Goal: Information Seeking & Learning: Learn about a topic

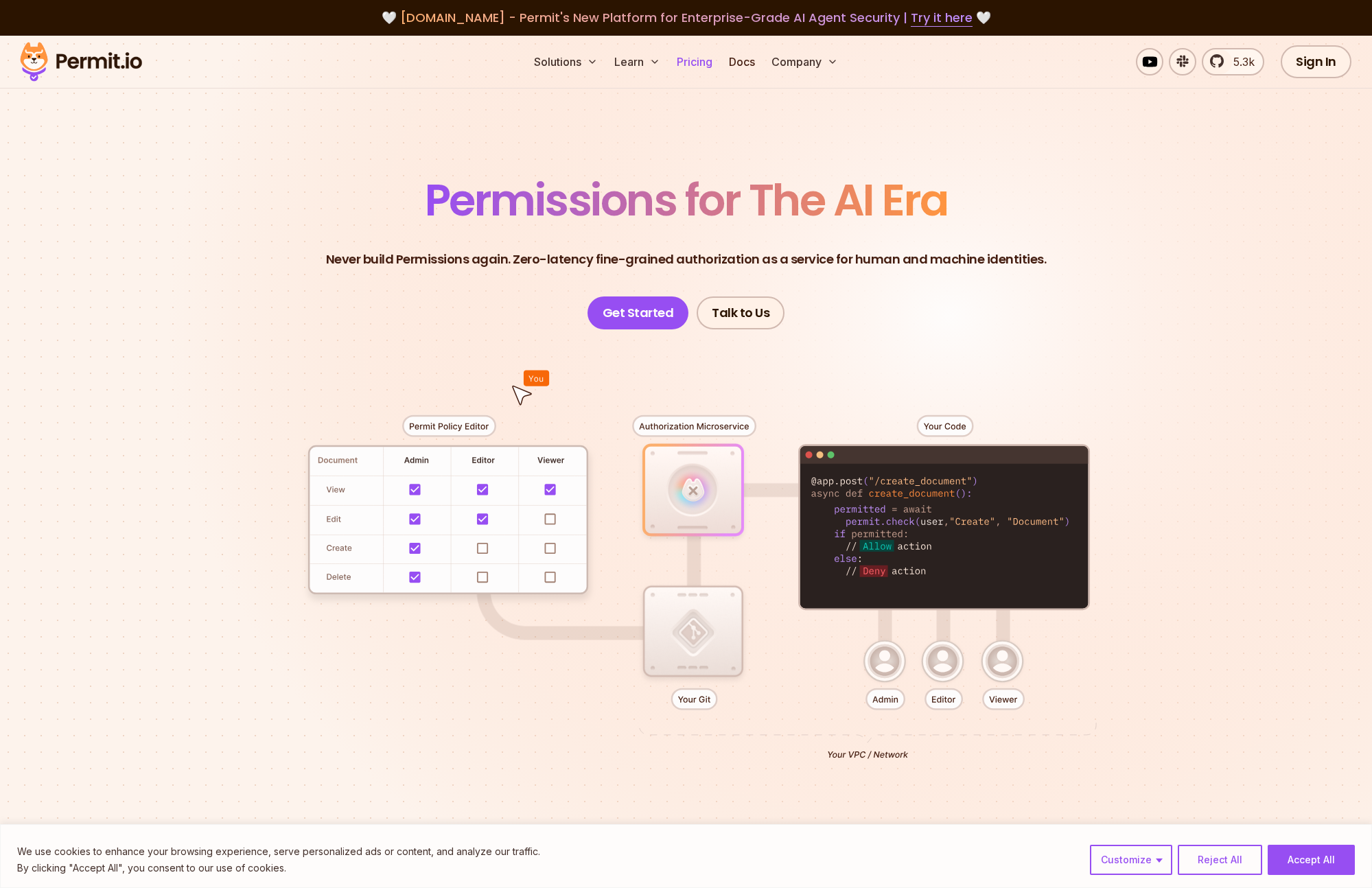
click at [684, 61] on link "Pricing" at bounding box center [694, 61] width 46 height 28
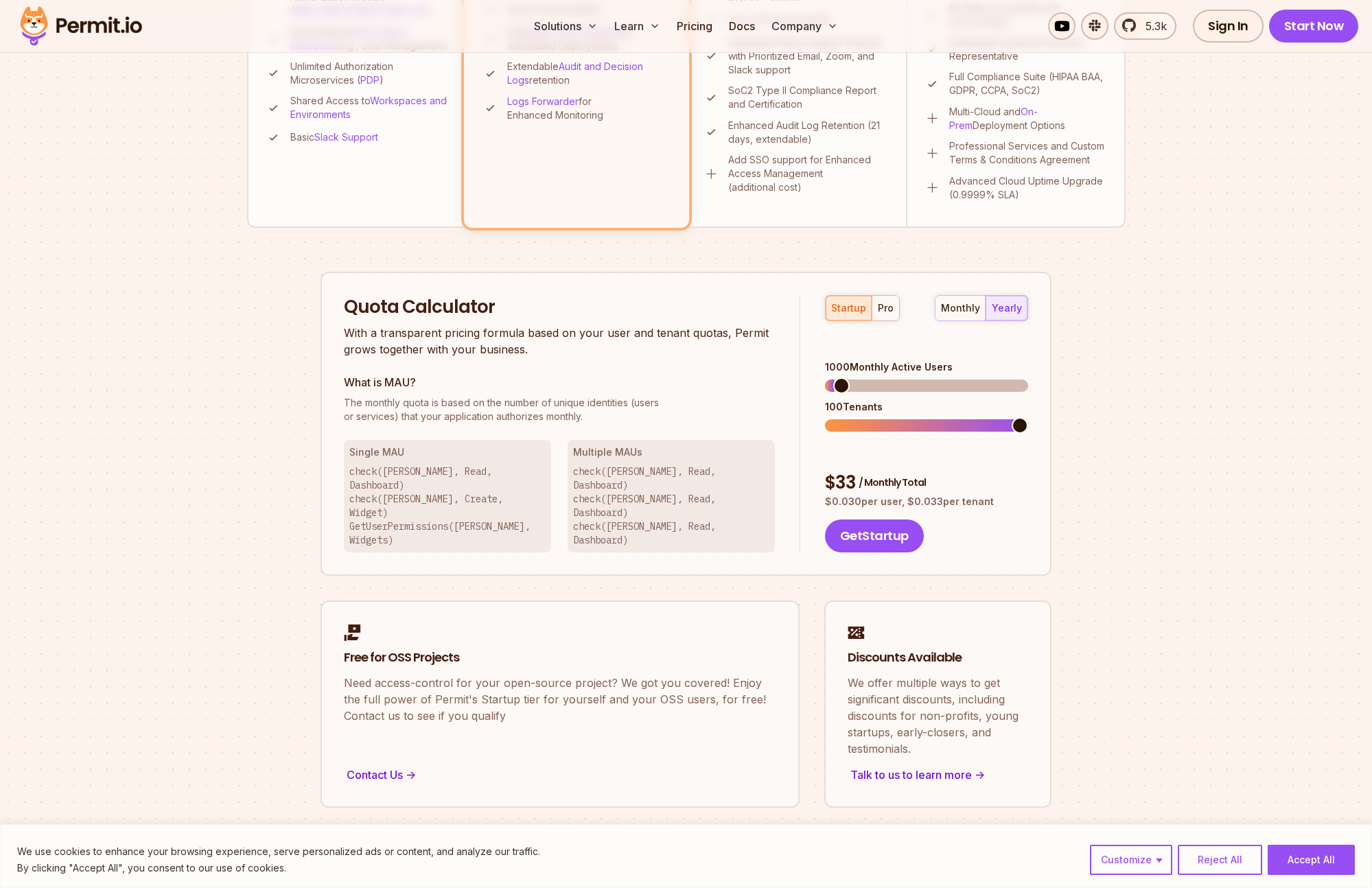
scroll to position [844, 0]
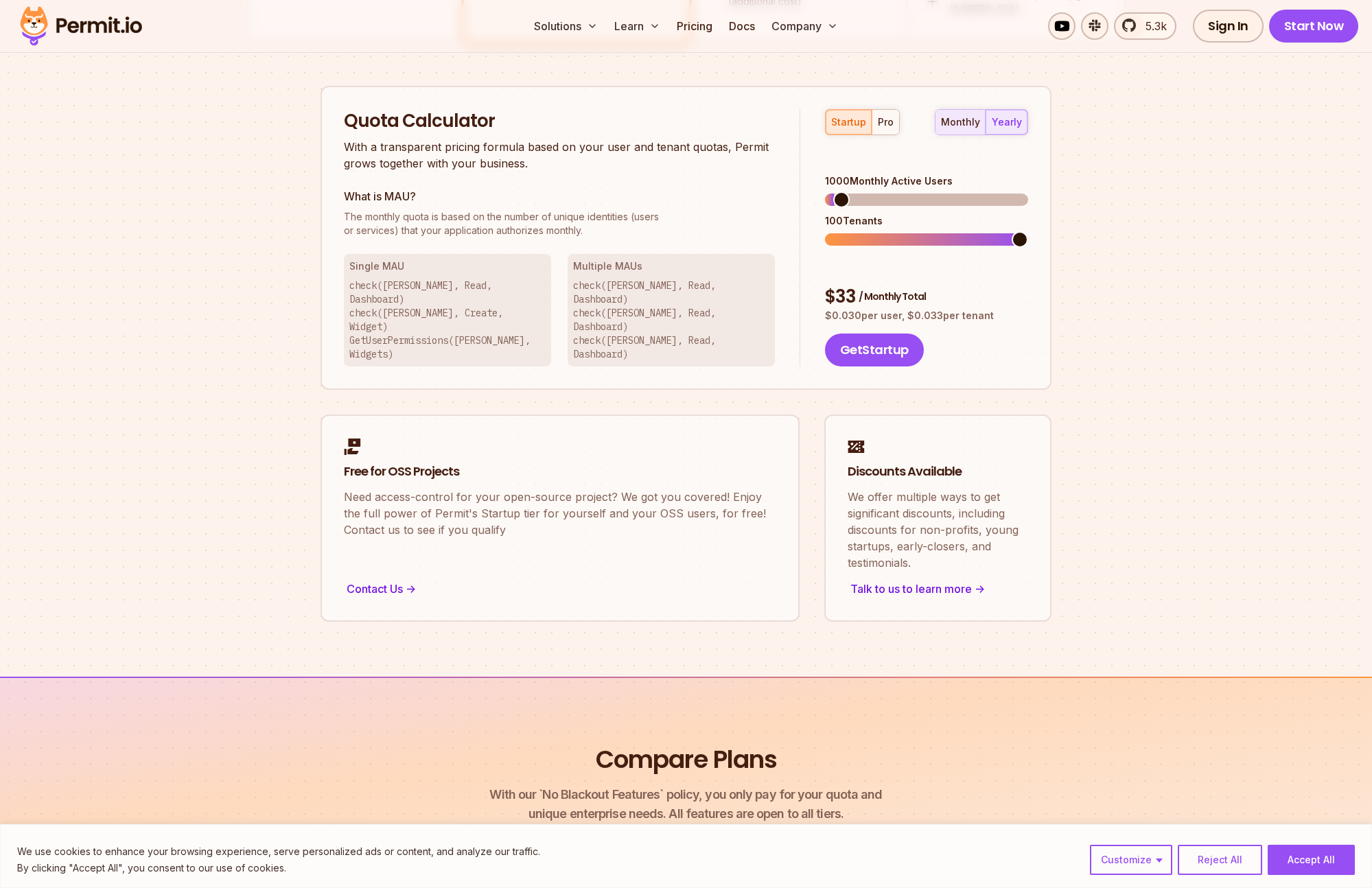
click at [948, 119] on div "monthly" at bounding box center [961, 122] width 39 height 13
click at [1015, 125] on div "yearly" at bounding box center [1007, 122] width 30 height 13
click at [825, 233] on span at bounding box center [833, 240] width 17 height 17
click at [1027, 232] on span at bounding box center [1019, 240] width 17 height 17
click at [825, 232] on span at bounding box center [833, 240] width 17 height 17
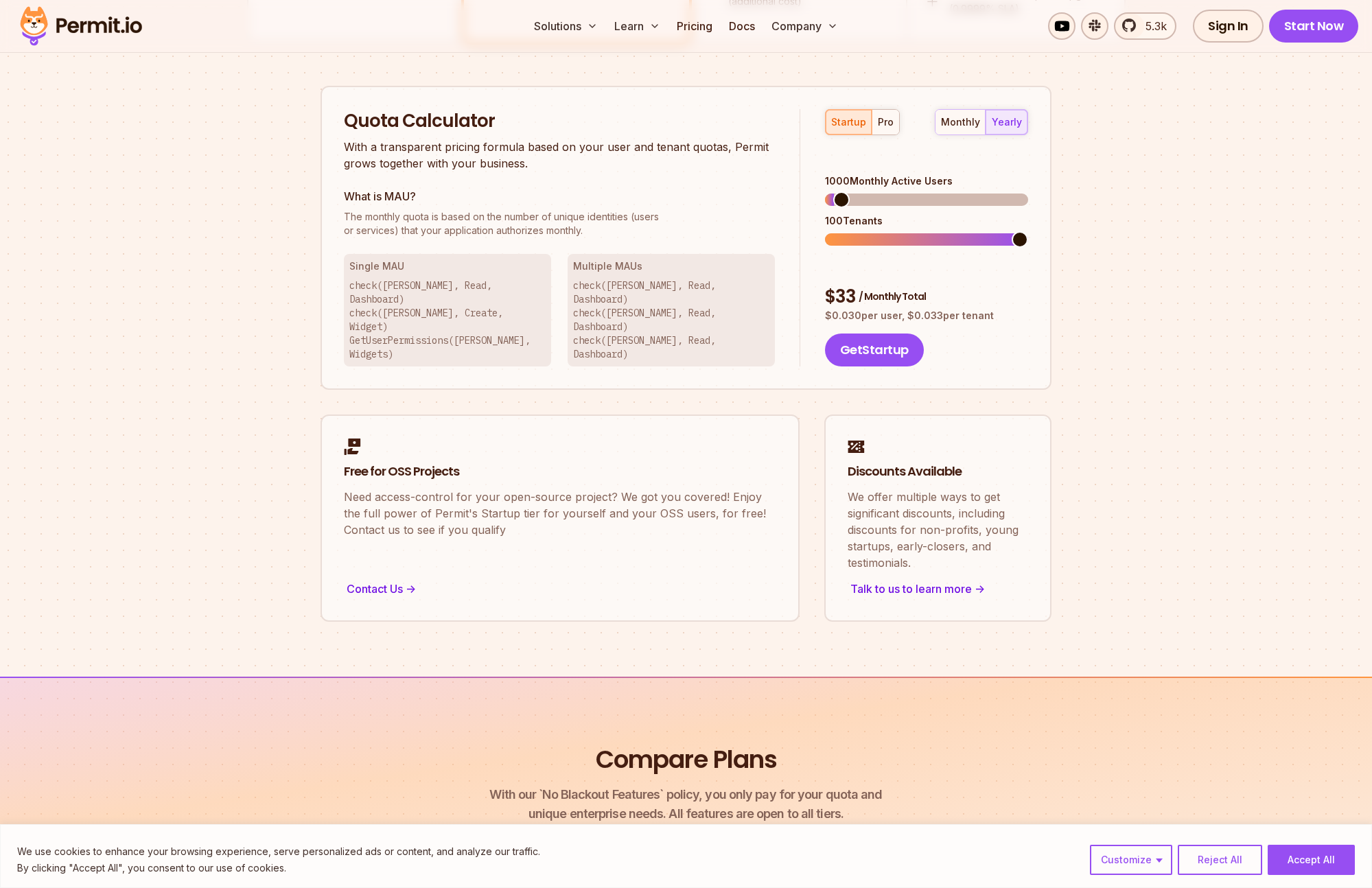
click at [833, 191] on span at bounding box center [841, 200] width 17 height 17
click at [1028, 232] on span at bounding box center [1019, 240] width 17 height 17
click at [825, 191] on span at bounding box center [833, 200] width 17 height 17
click at [973, 232] on span at bounding box center [978, 240] width 17 height 17
click at [866, 232] on span at bounding box center [874, 240] width 17 height 17
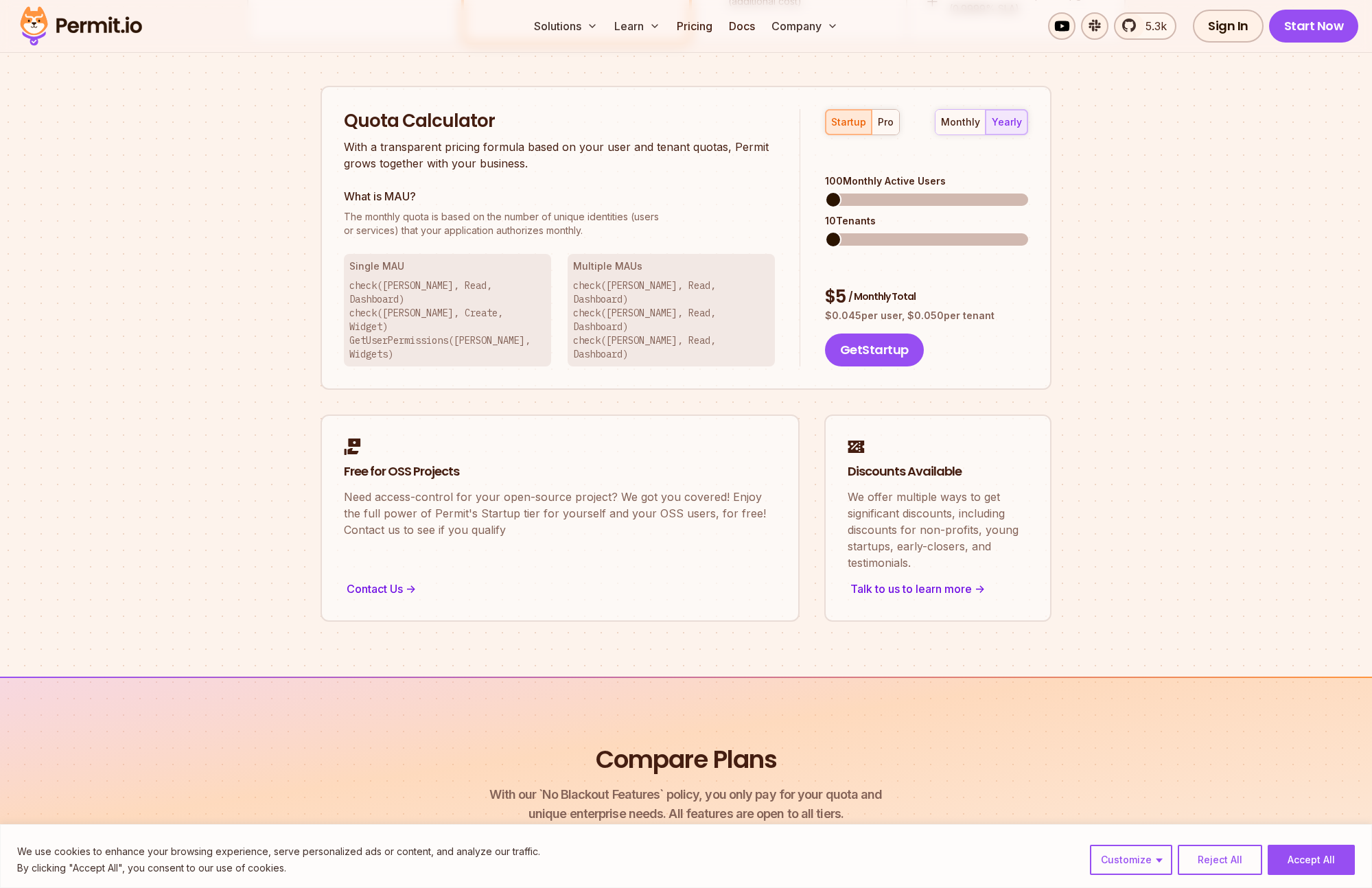
click at [825, 232] on span at bounding box center [833, 240] width 17 height 17
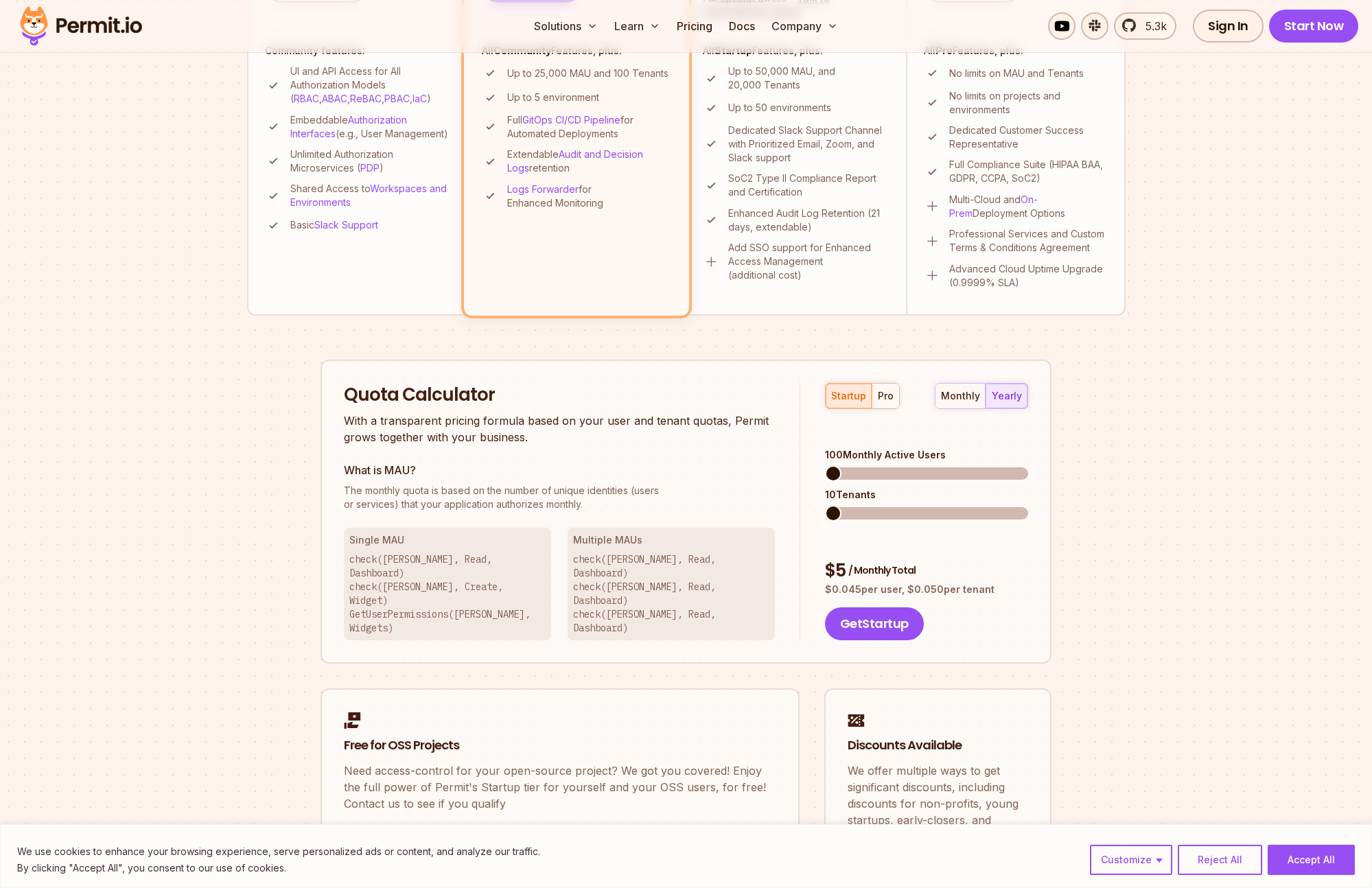
scroll to position [574, 0]
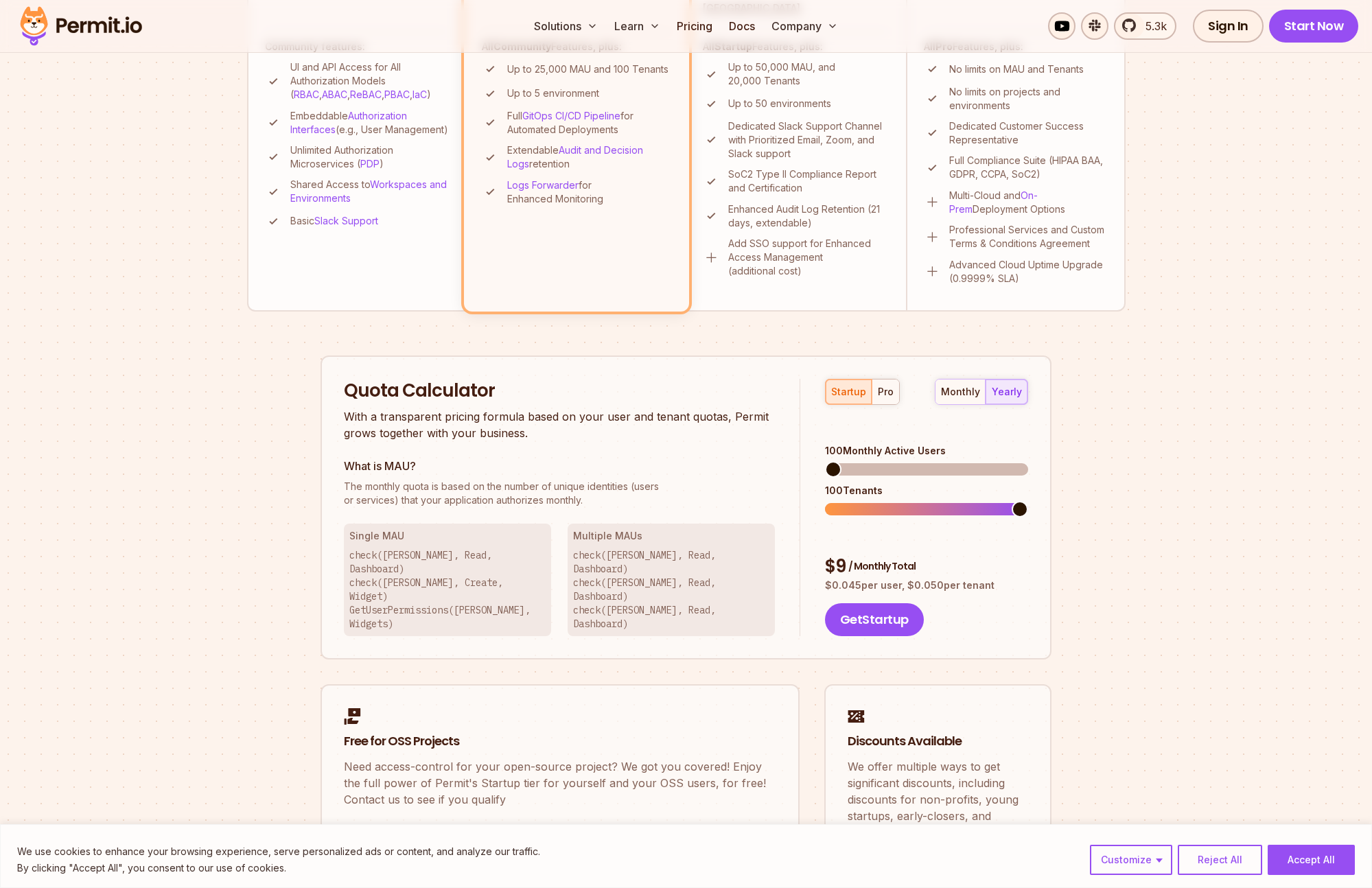
click at [1028, 501] on span at bounding box center [1019, 509] width 17 height 17
click at [1028, 461] on span at bounding box center [1019, 469] width 17 height 17
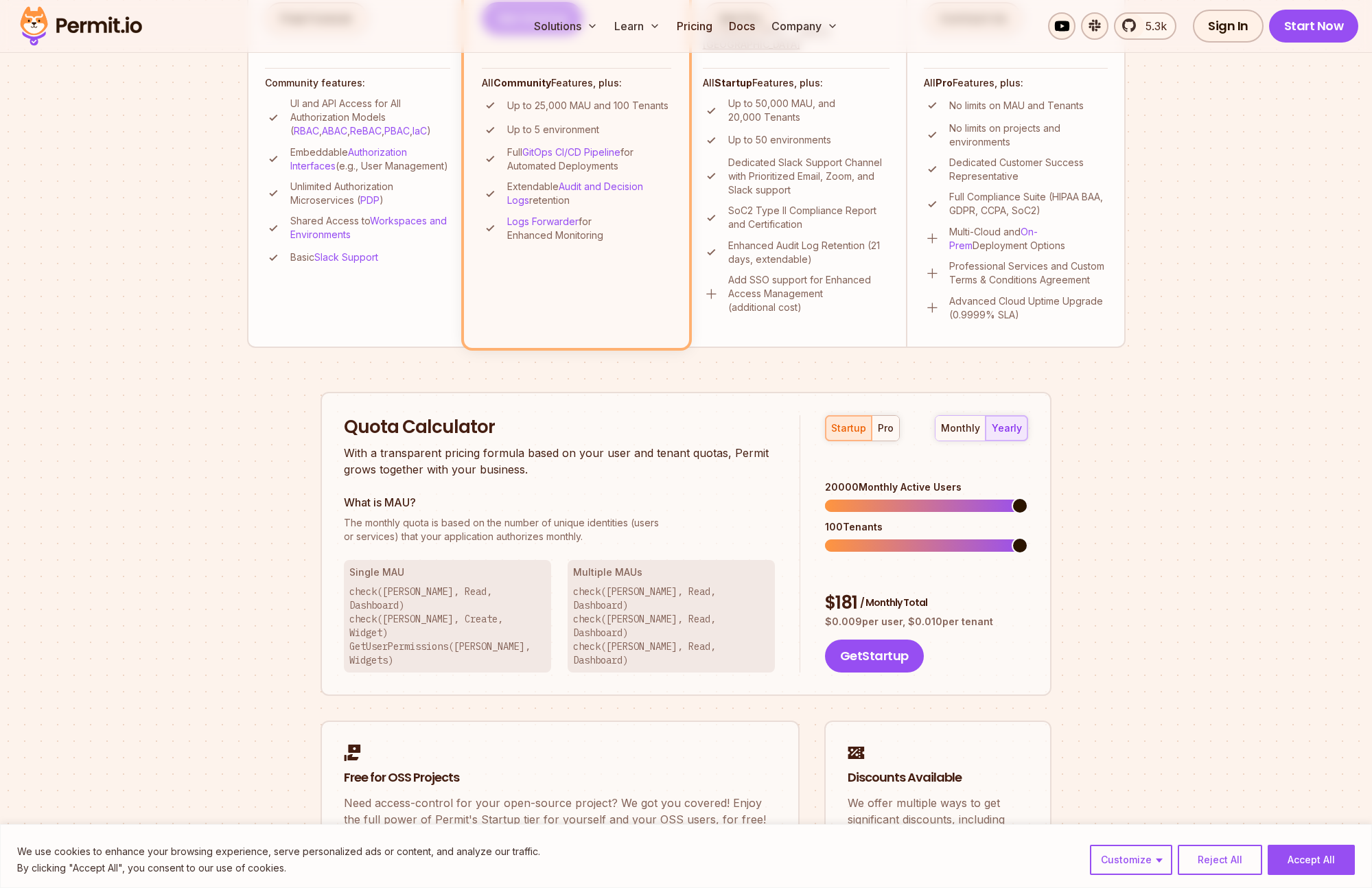
scroll to position [574, 0]
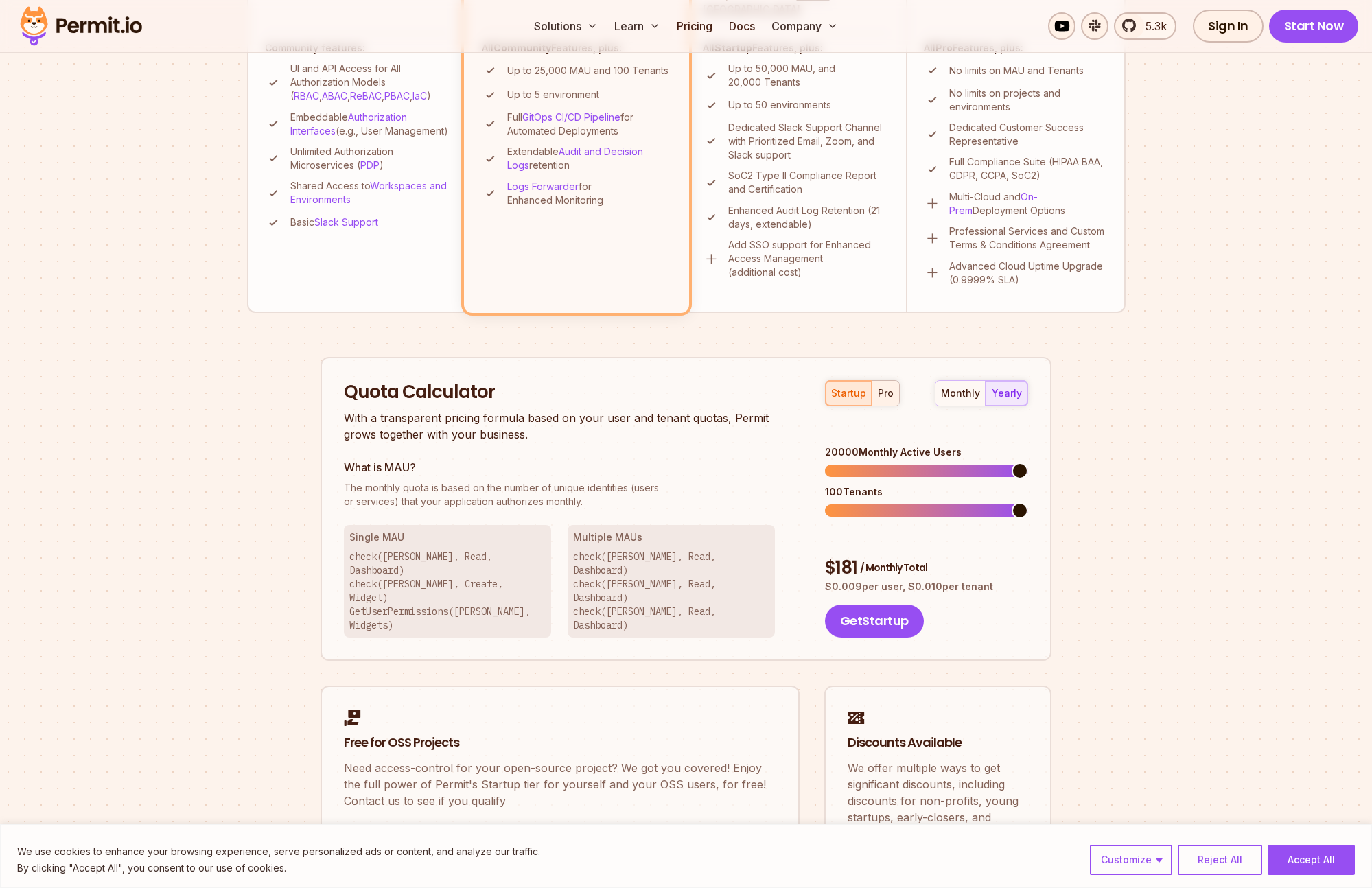
click at [883, 400] on div "pro" at bounding box center [886, 393] width 16 height 13
click at [855, 394] on div "startup" at bounding box center [848, 393] width 35 height 13
click at [825, 502] on span at bounding box center [833, 510] width 17 height 17
click at [835, 465] on span at bounding box center [842, 471] width 17 height 17
click at [1028, 502] on span at bounding box center [1019, 510] width 17 height 17
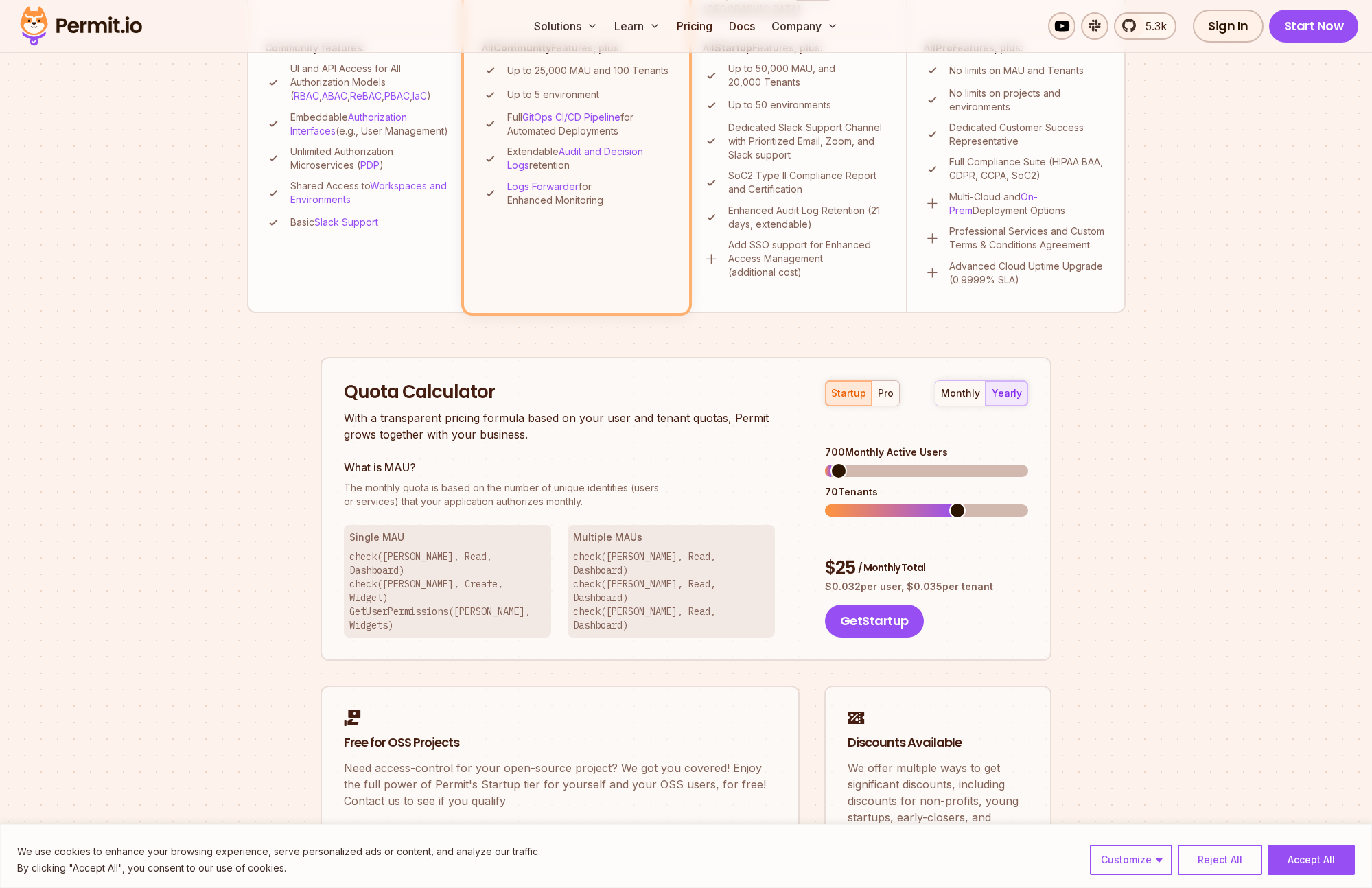
click at [831, 463] on span at bounding box center [839, 471] width 17 height 17
click at [829, 463] on span at bounding box center [837, 471] width 17 height 17
click at [887, 502] on span at bounding box center [895, 510] width 17 height 17
click at [938, 505] on span at bounding box center [881, 511] width 113 height 12
click at [825, 463] on span at bounding box center [833, 471] width 17 height 17
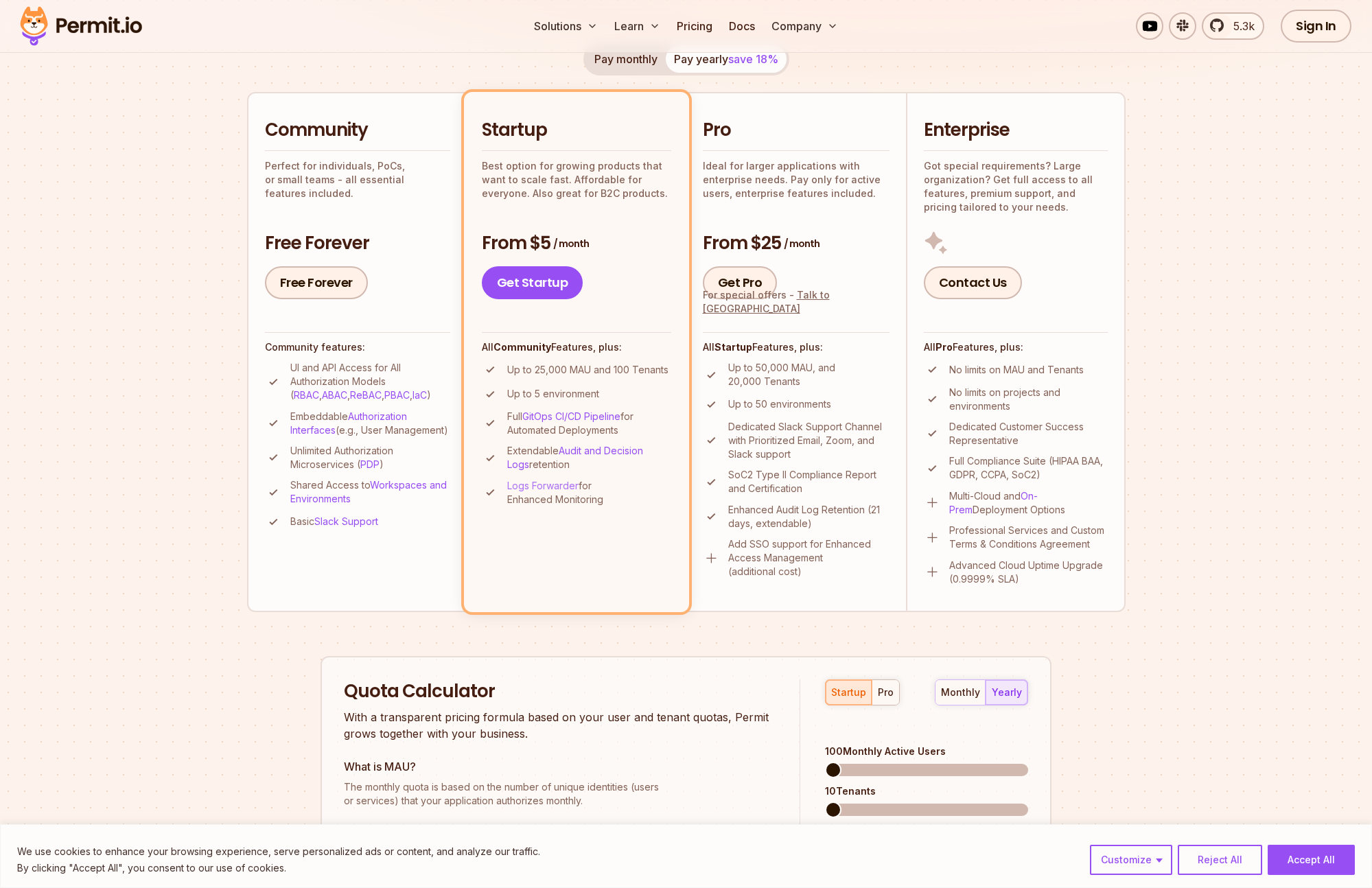
scroll to position [277, 0]
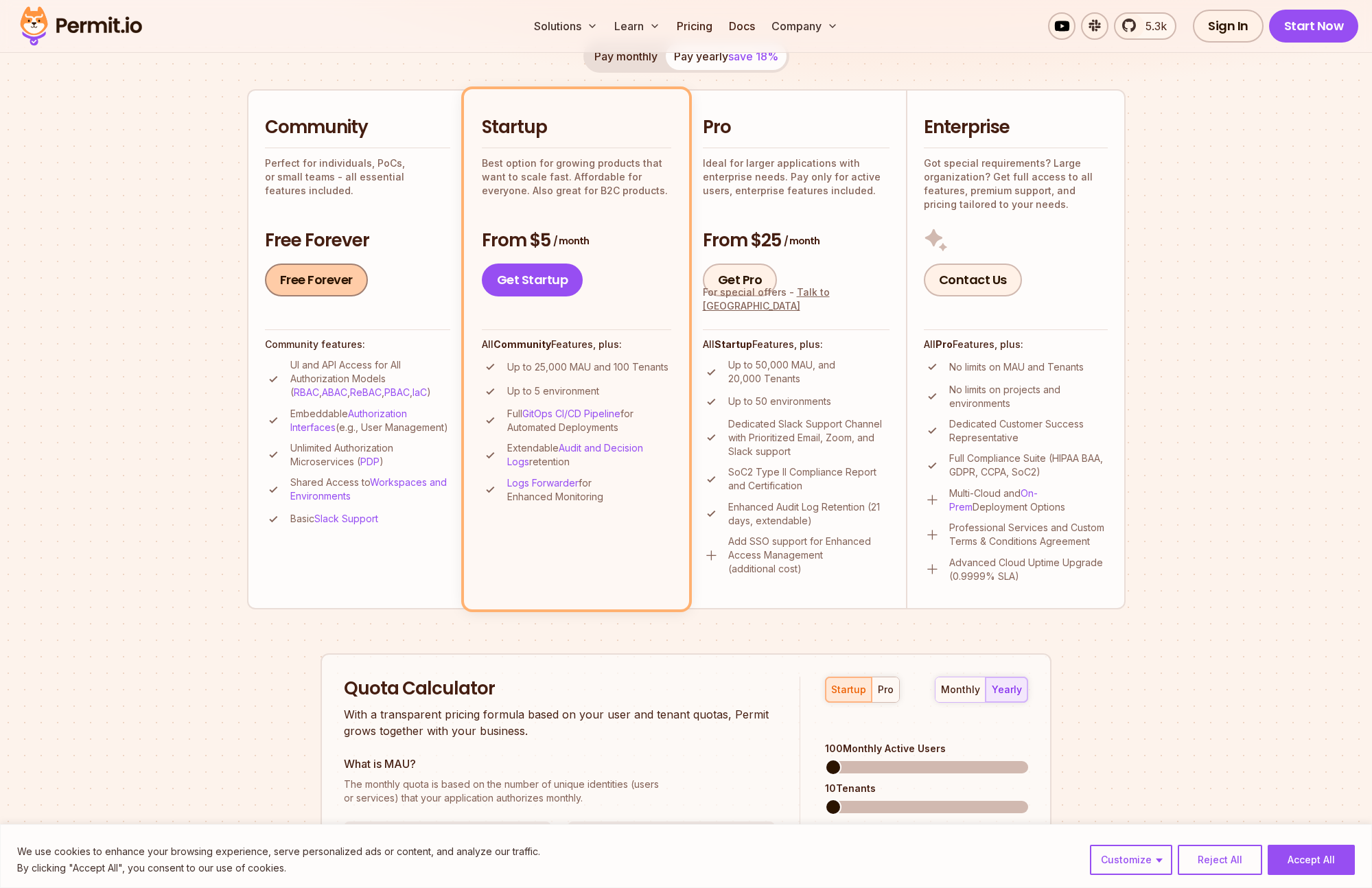
click at [304, 288] on link "Free Forever" at bounding box center [317, 280] width 103 height 33
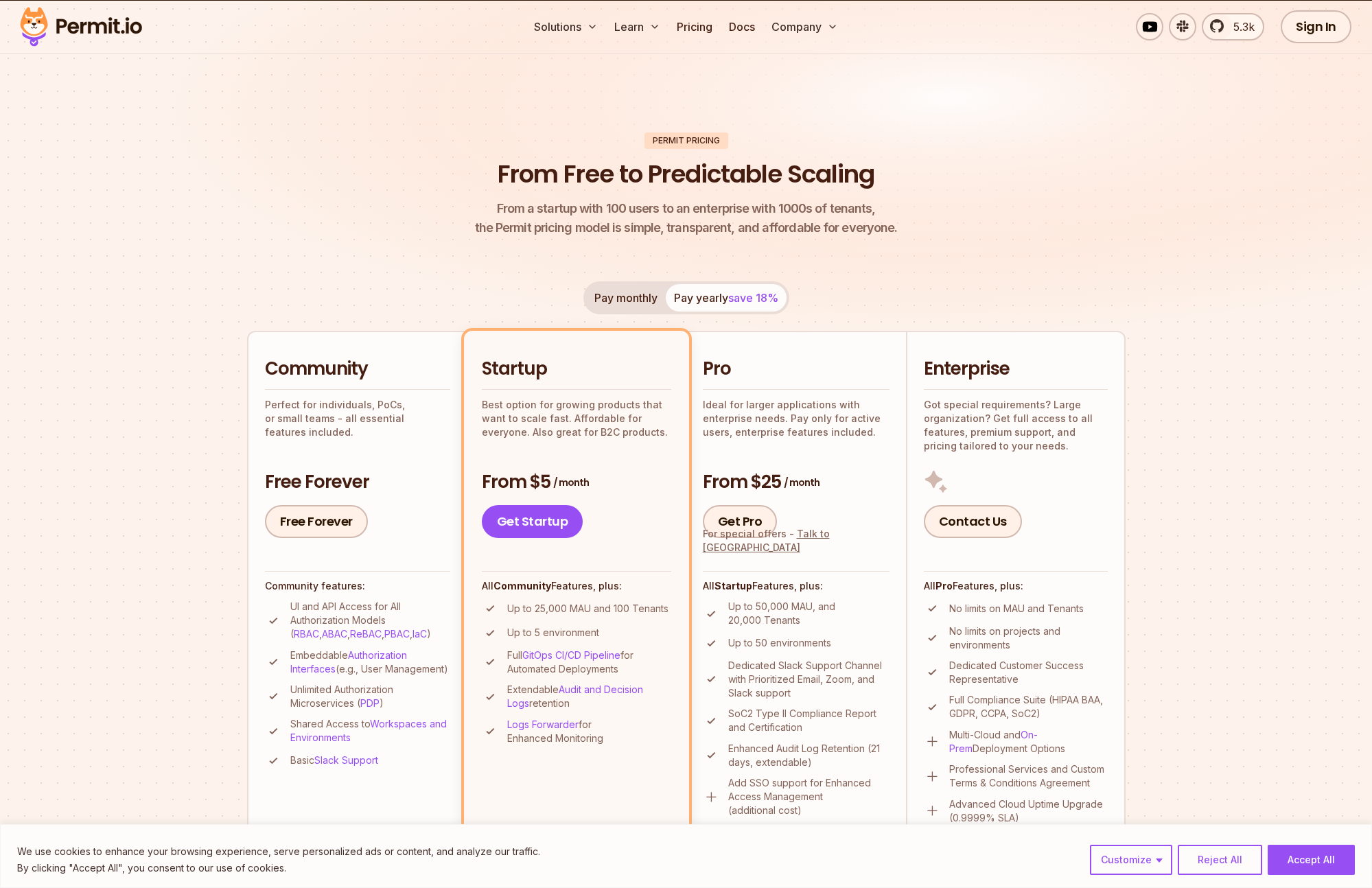
scroll to position [0, 0]
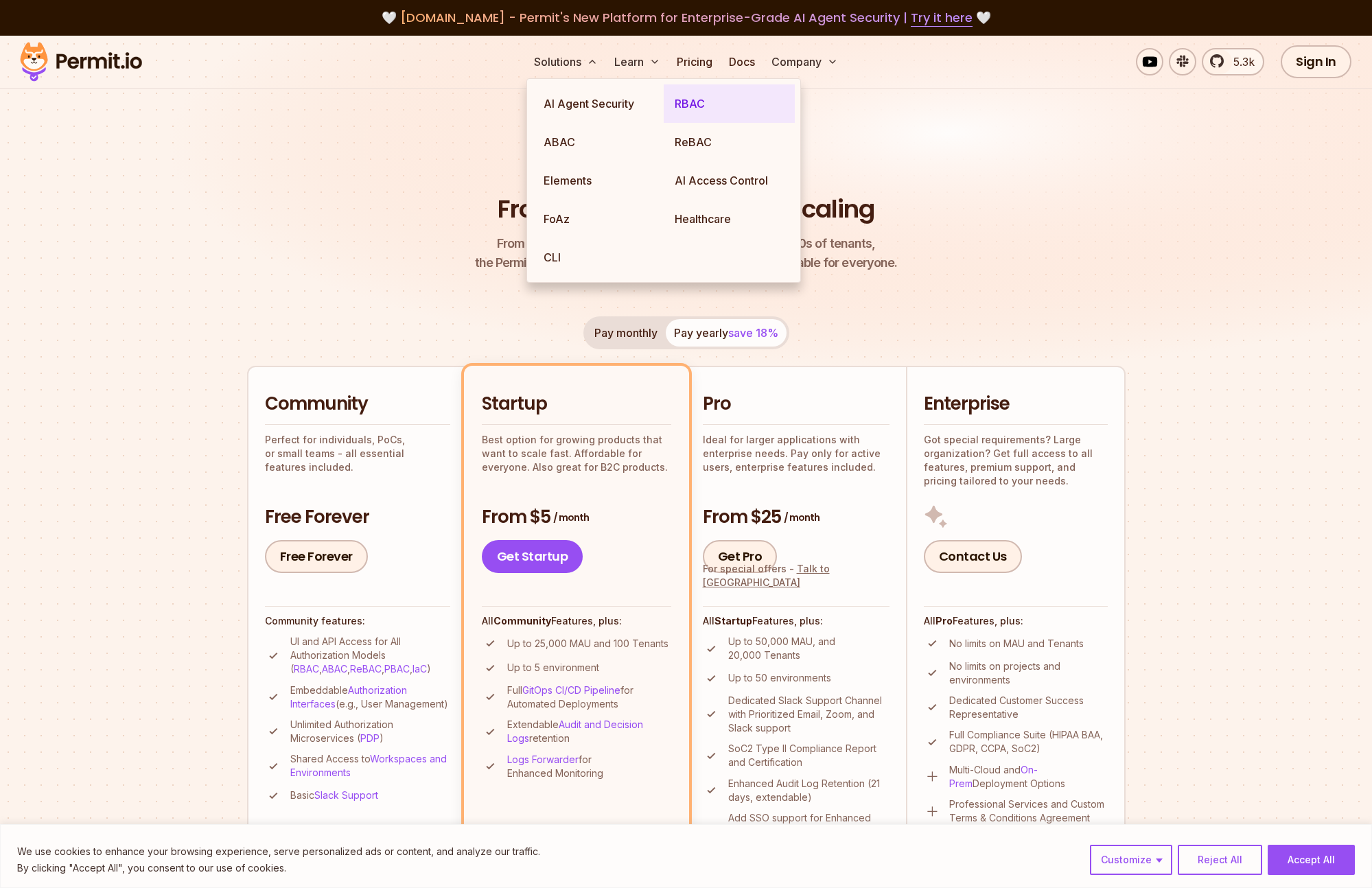
click at [683, 103] on link "RBAC" at bounding box center [728, 103] width 131 height 38
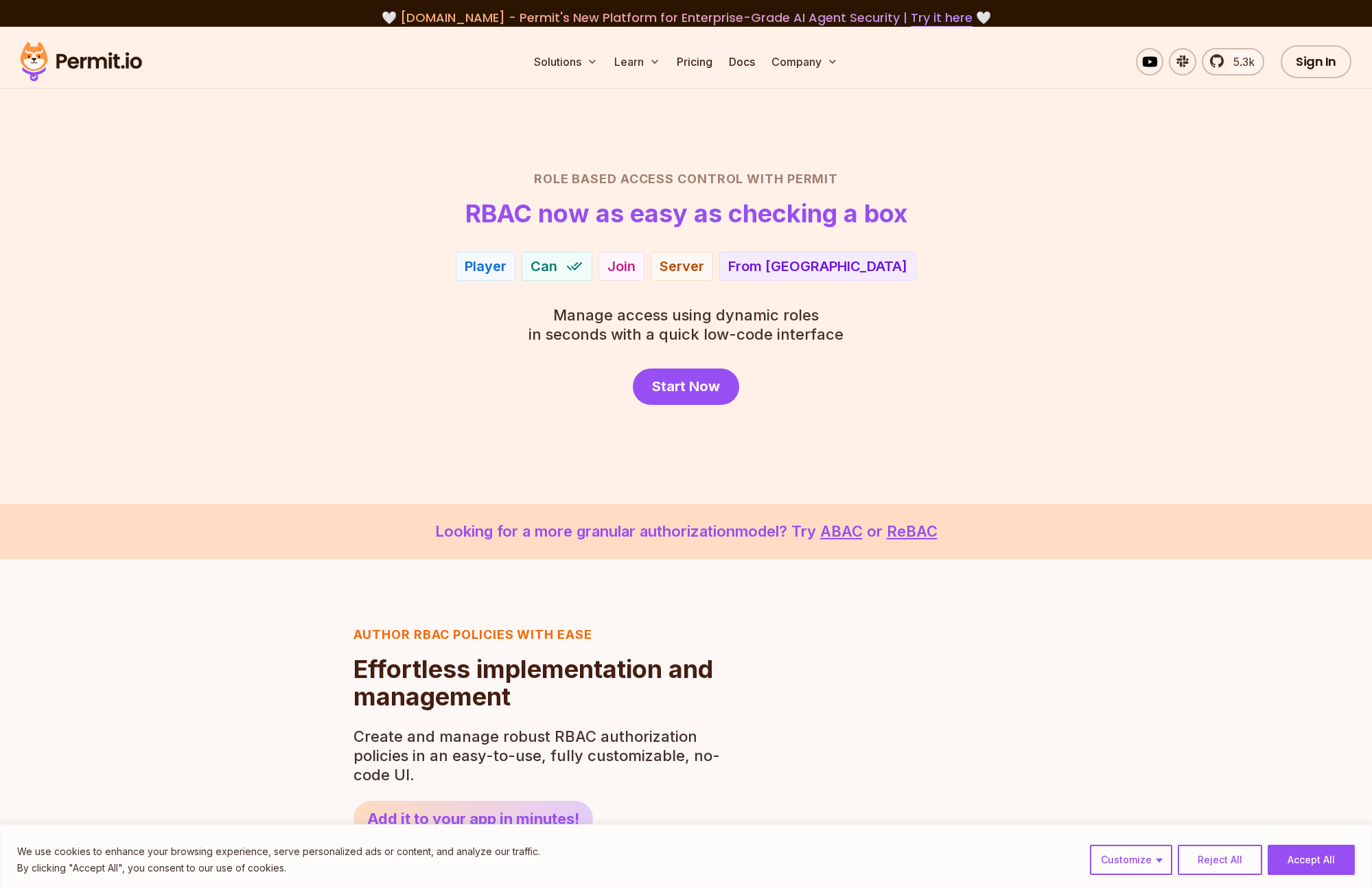
click at [1056, 352] on div "Role Based Access Control with Permit RBAC now as easy as checking a box Player…" at bounding box center [686, 287] width 961 height 235
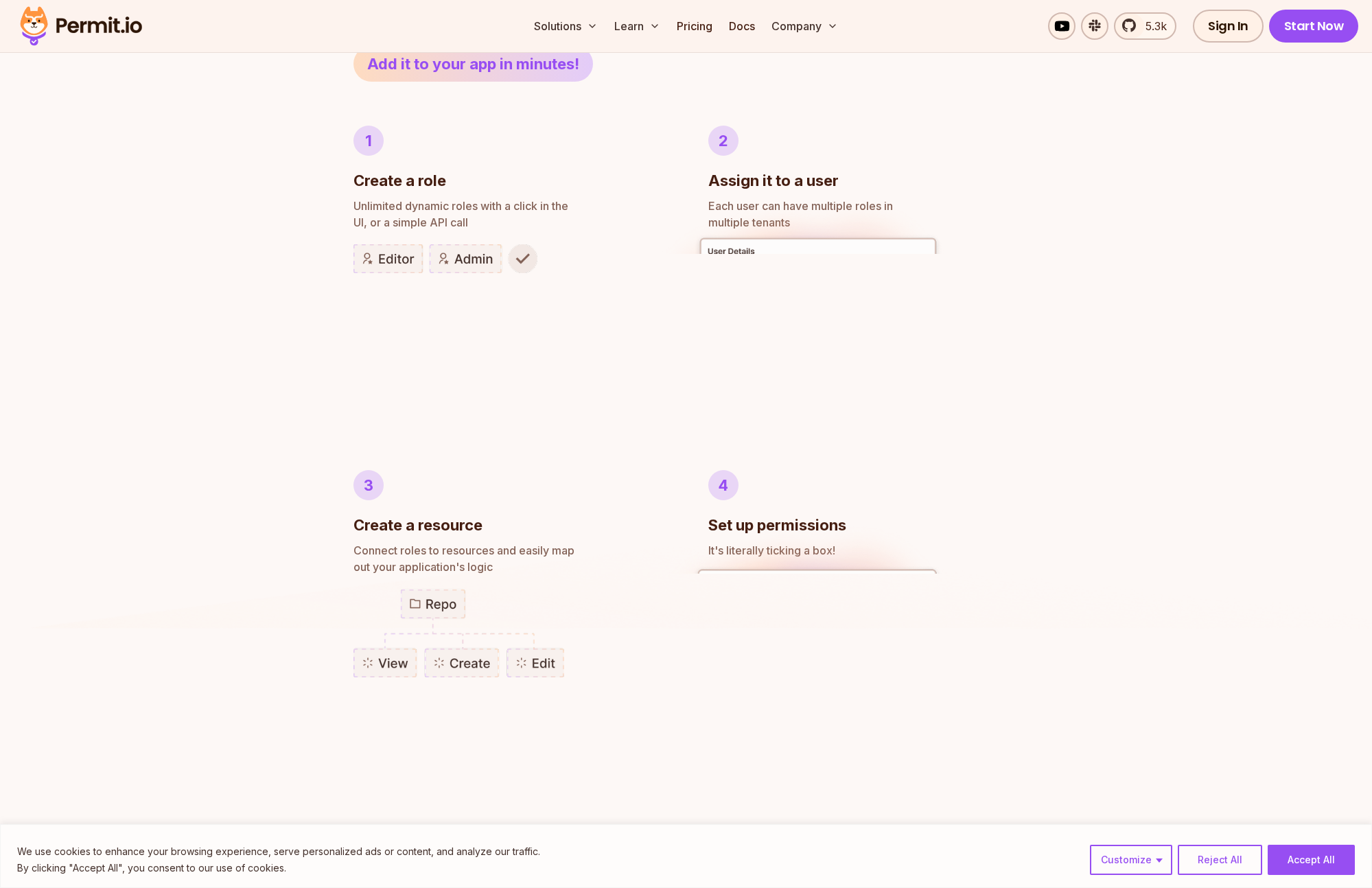
scroll to position [758, 0]
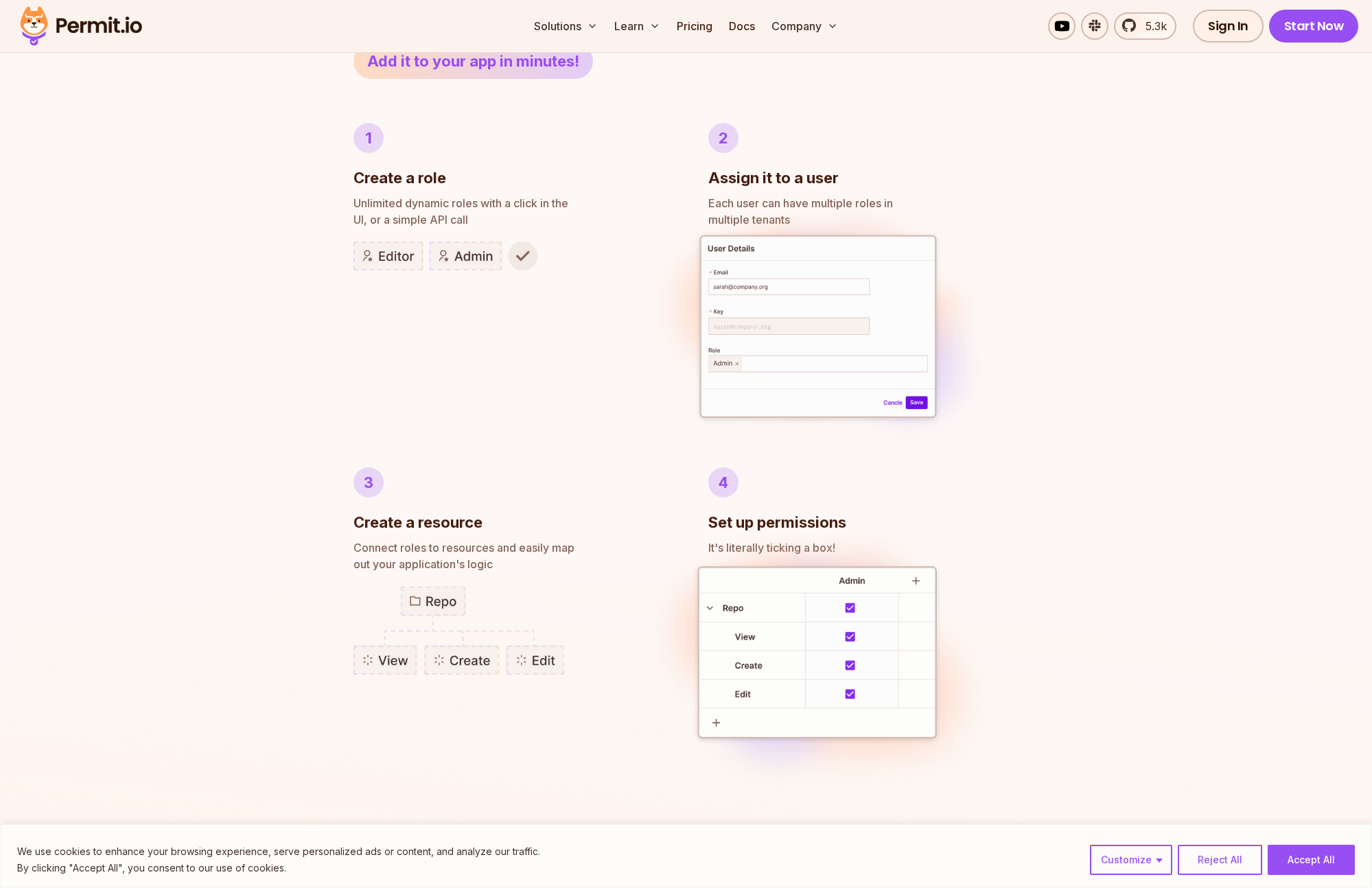
click at [460, 257] on img at bounding box center [445, 256] width 184 height 29
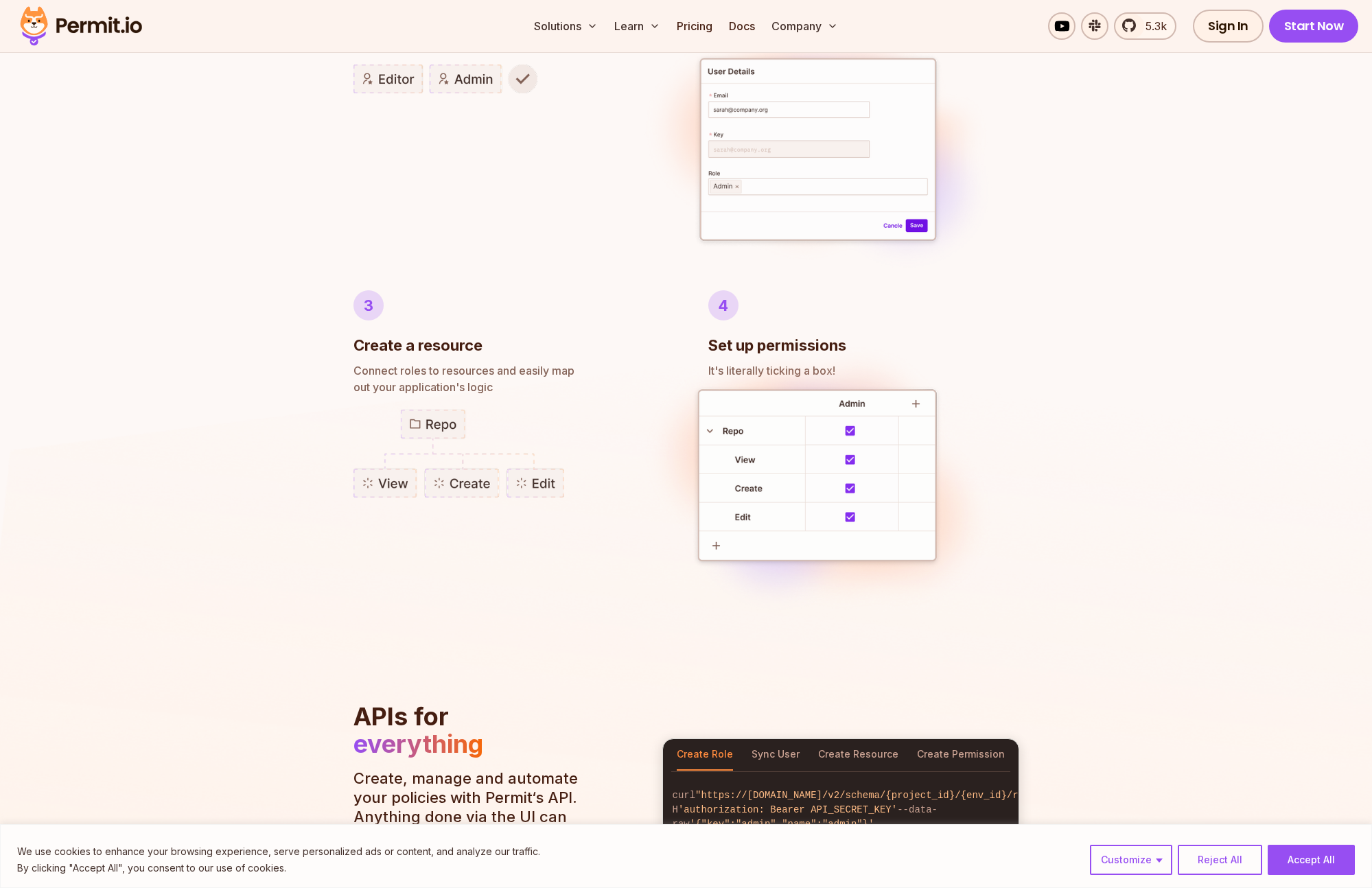
scroll to position [1182, 0]
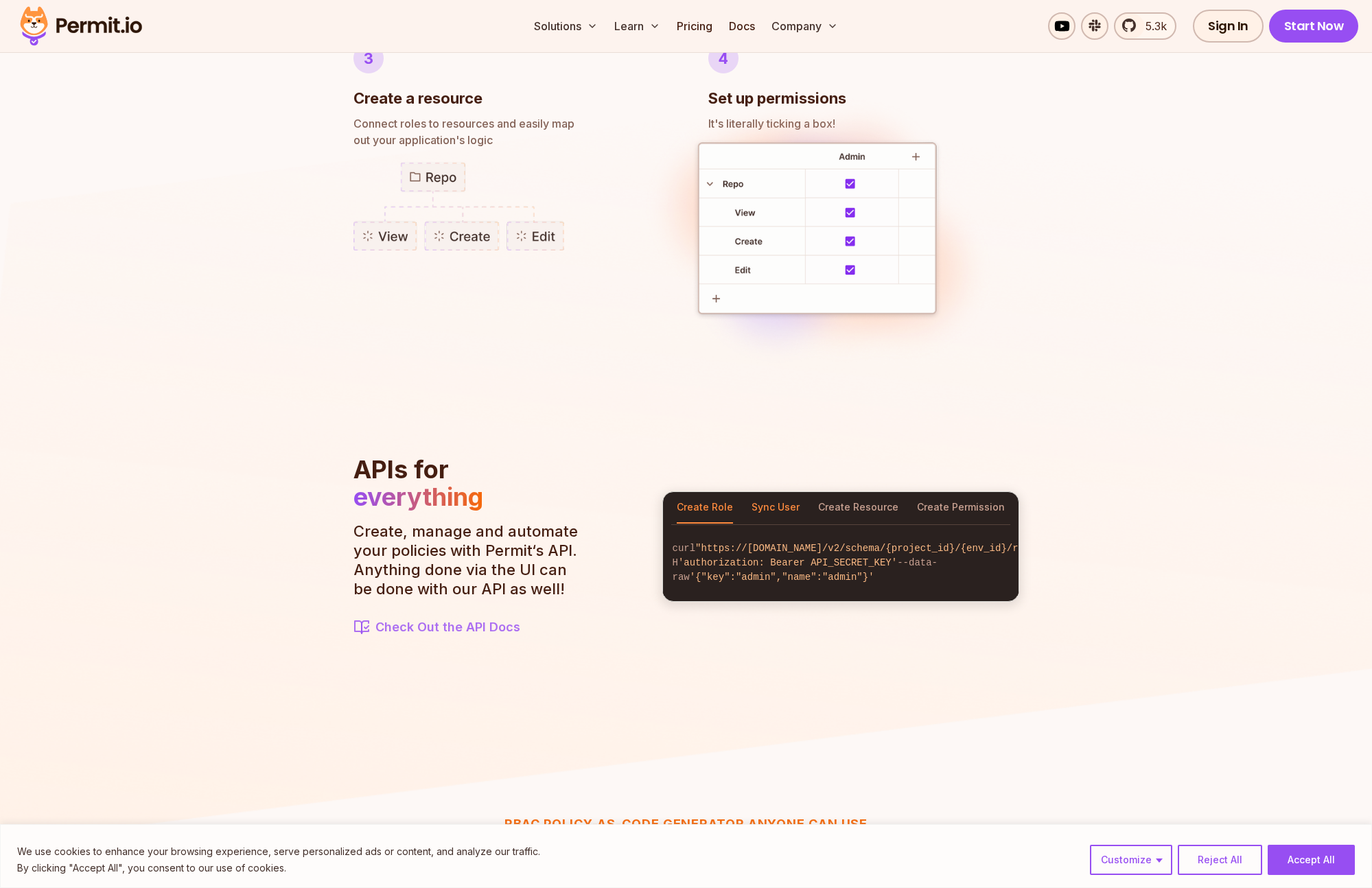
click at [759, 499] on button "Sync User" at bounding box center [775, 508] width 48 height 31
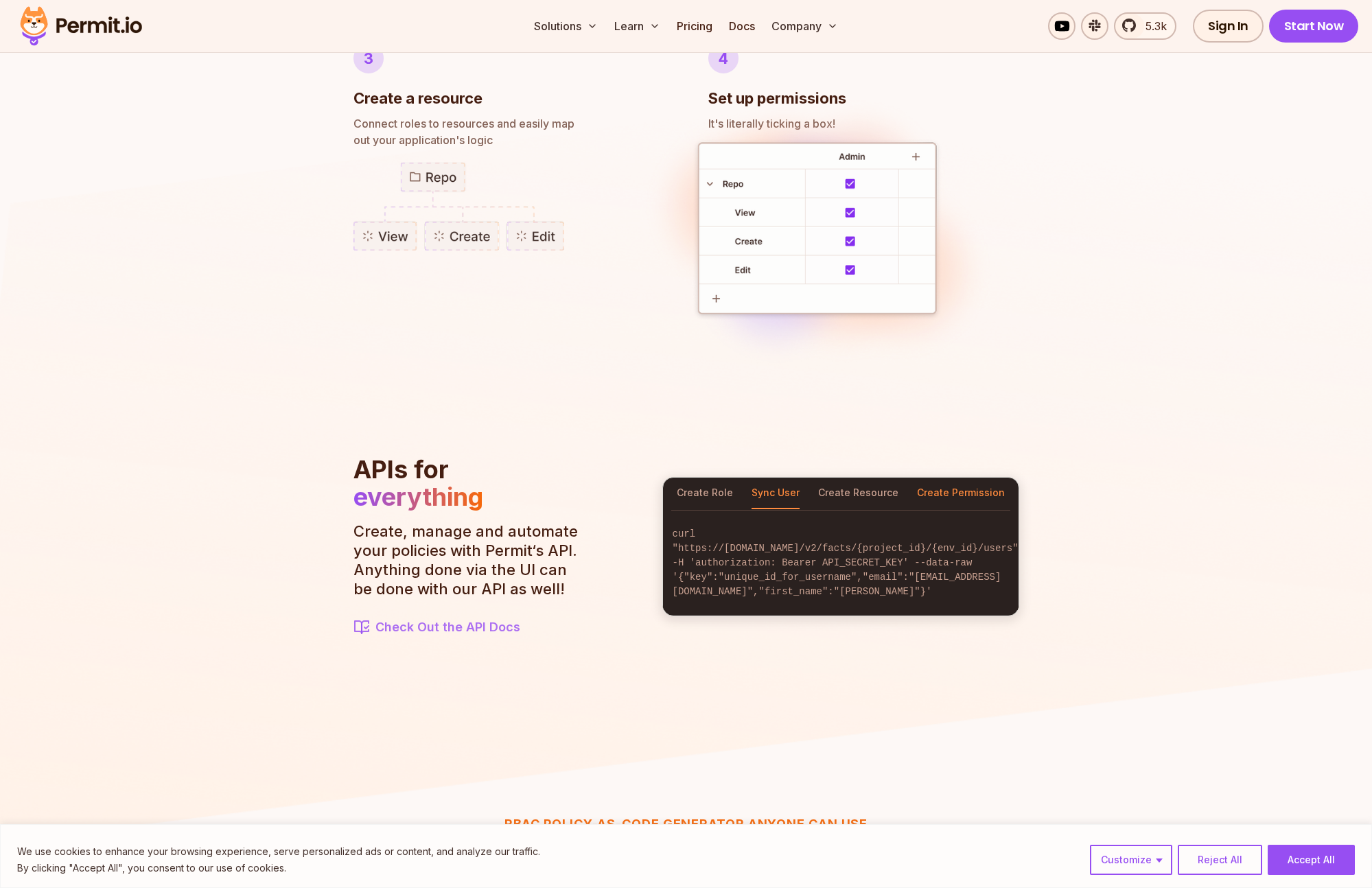
click at [946, 498] on button "Create Permission" at bounding box center [961, 493] width 88 height 31
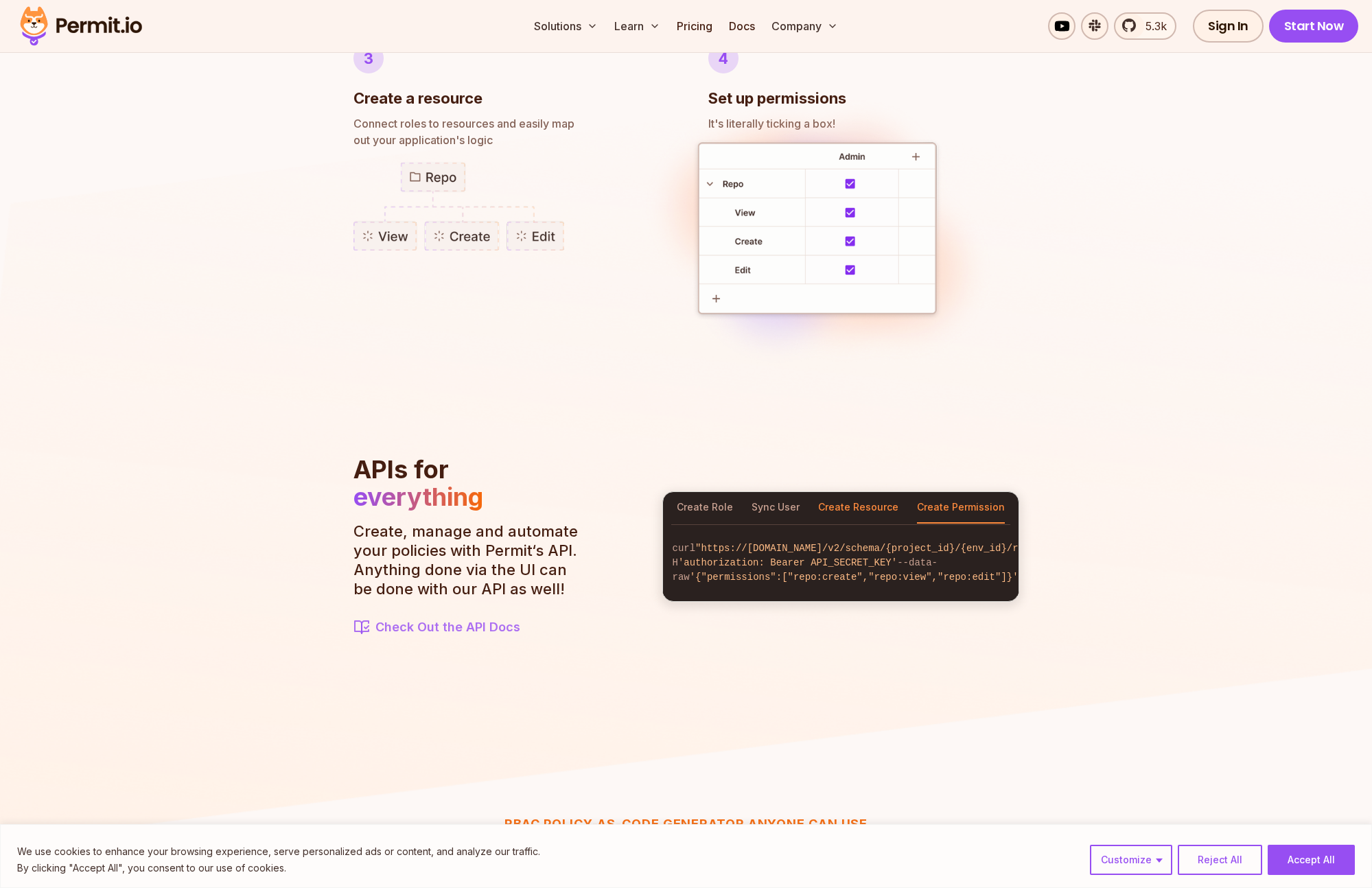
click at [865, 498] on button "Create Resource" at bounding box center [858, 508] width 80 height 31
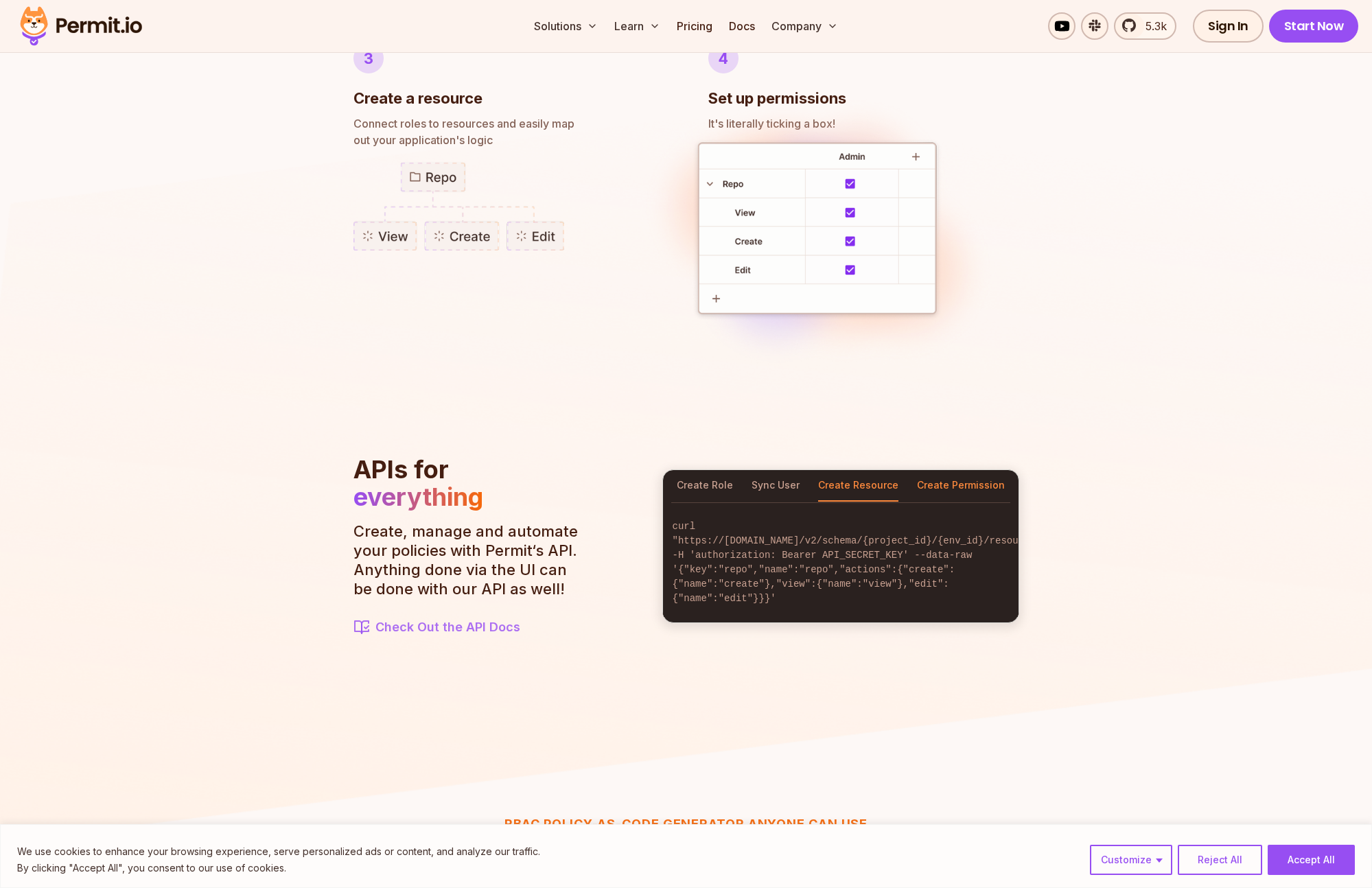
click at [957, 491] on button "Create Permission" at bounding box center [961, 485] width 88 height 31
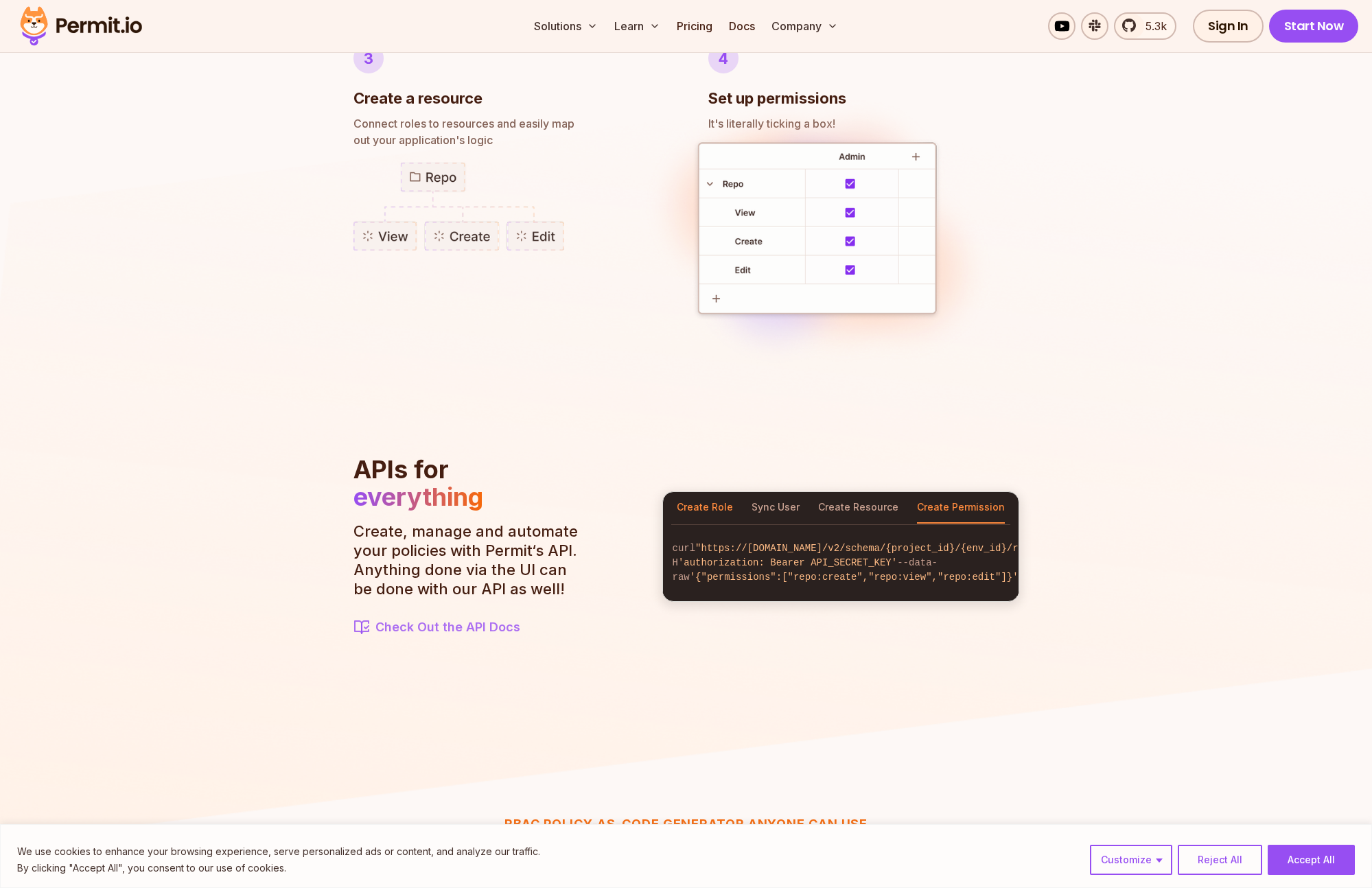
click at [697, 493] on button "Create Role" at bounding box center [704, 508] width 56 height 31
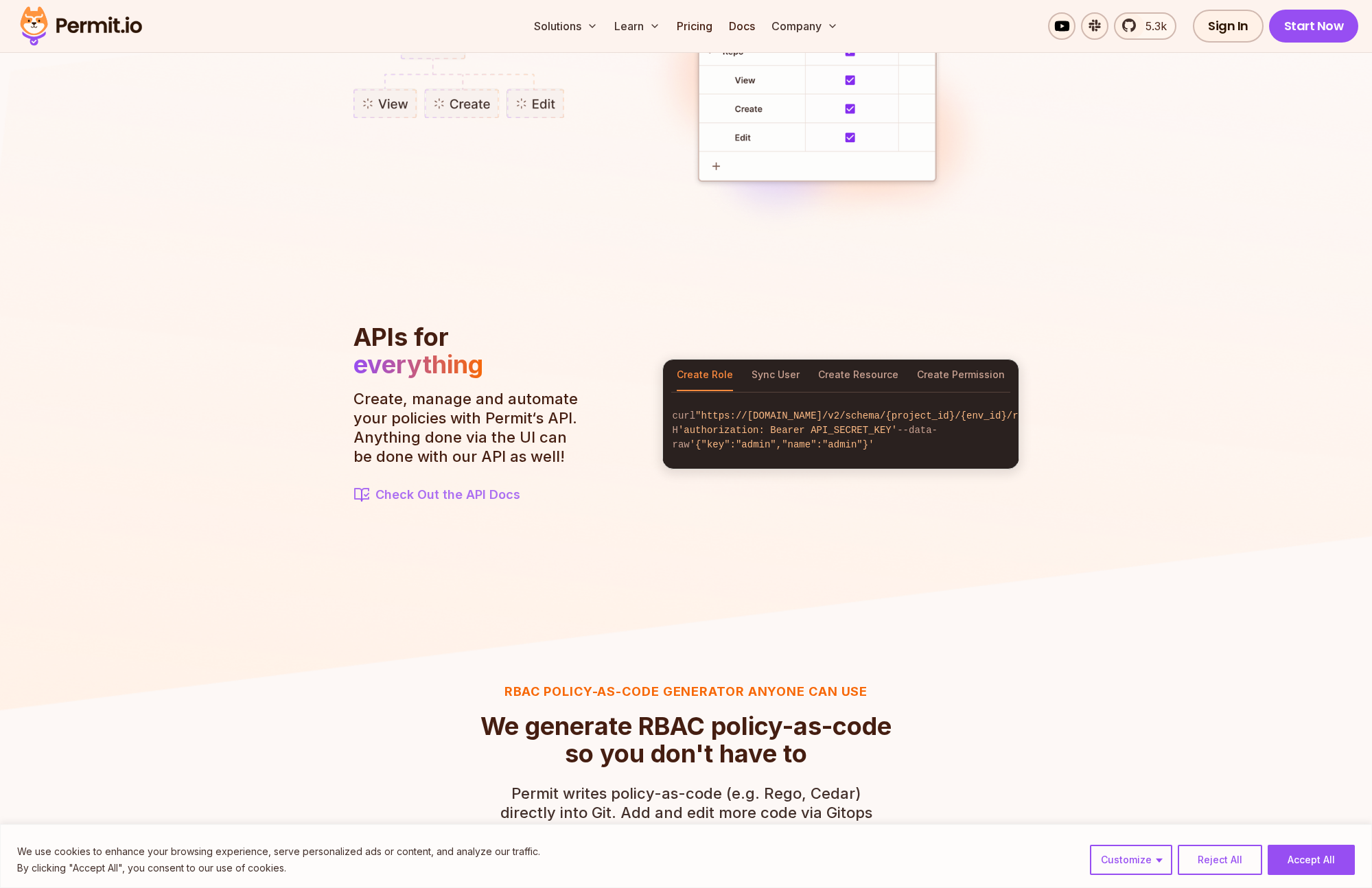
scroll to position [1817, 0]
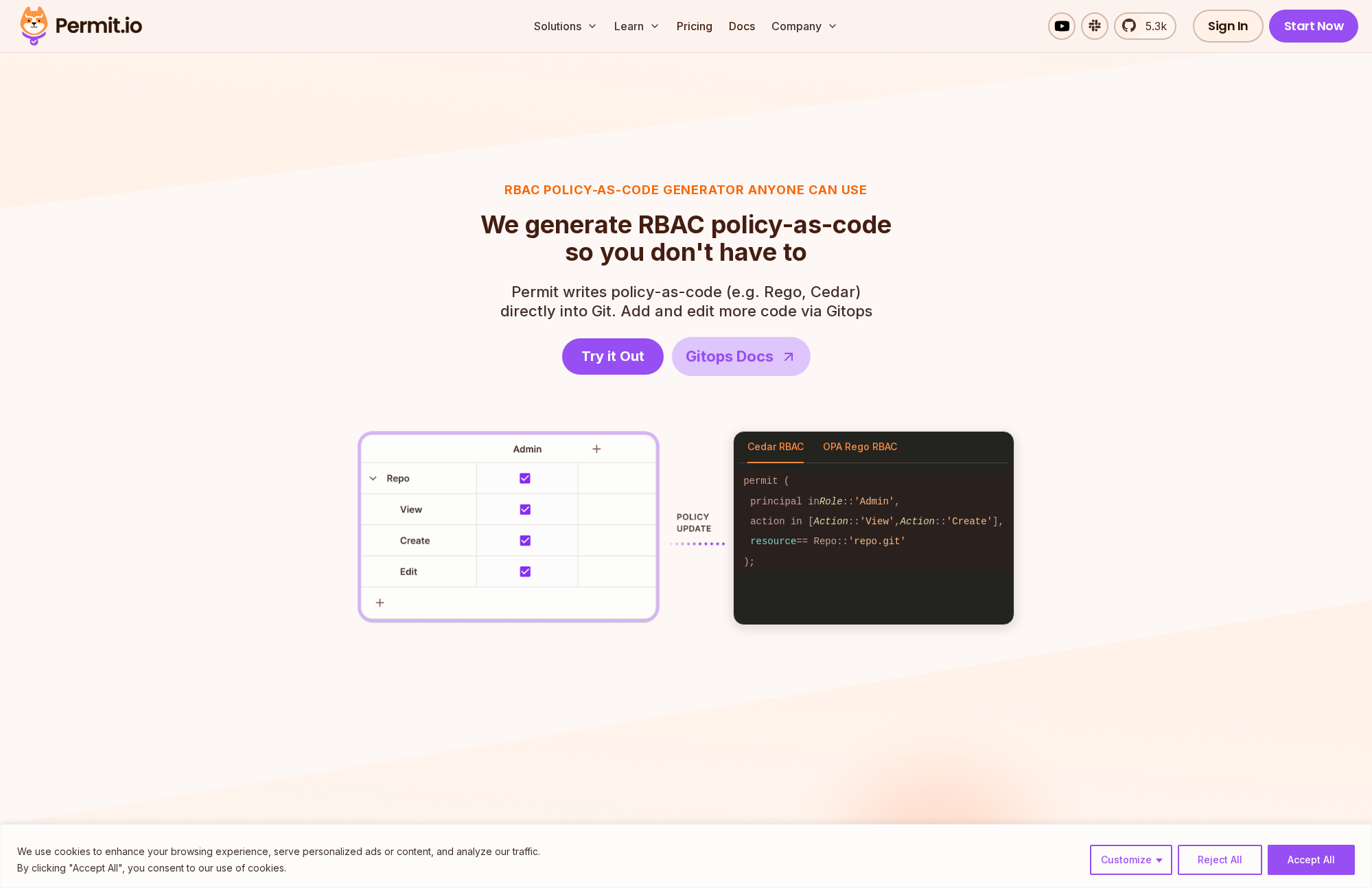
click at [864, 454] on button "OPA Rego RBAC" at bounding box center [859, 447] width 74 height 31
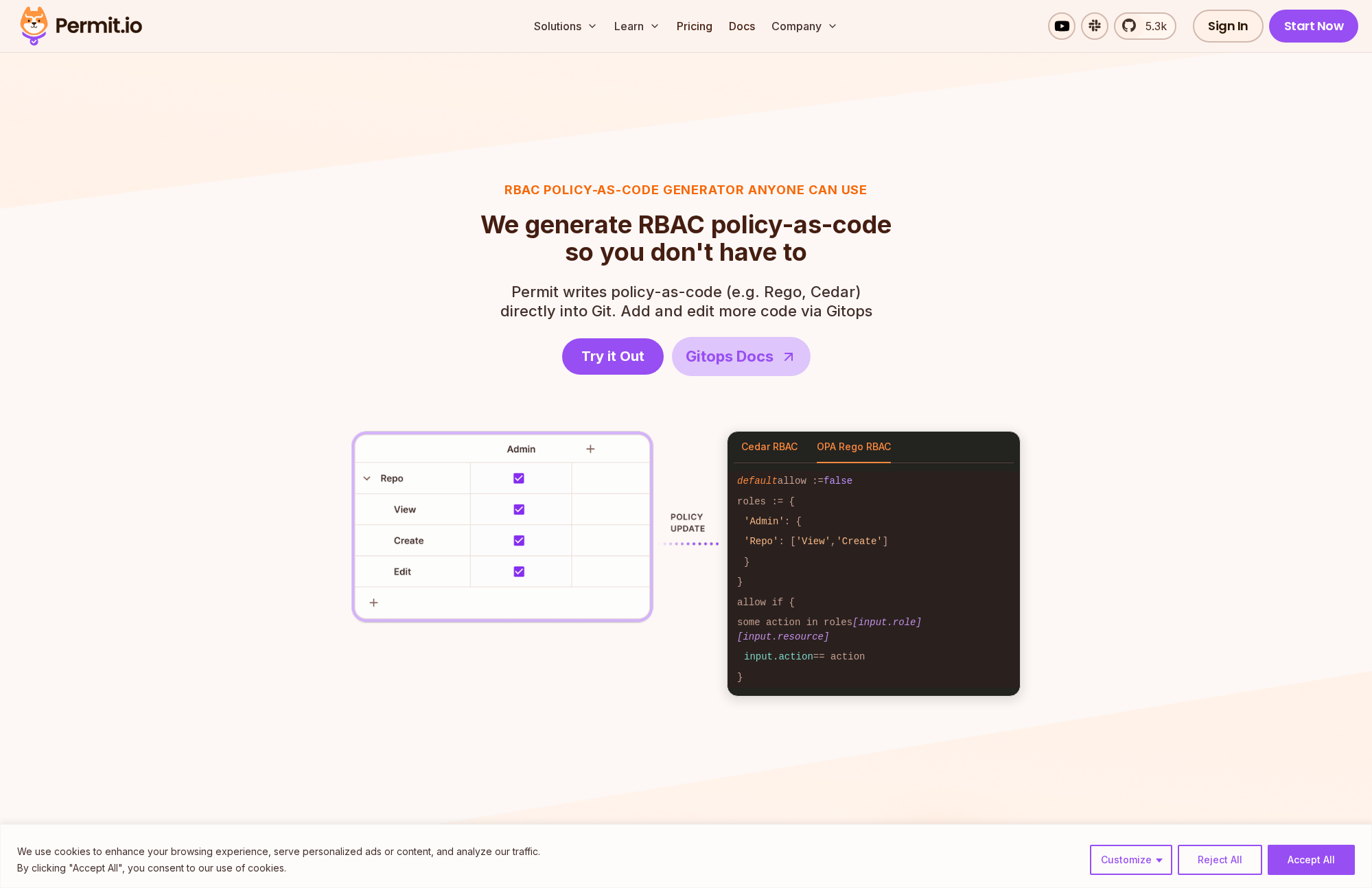
click at [757, 451] on button "Cedar RBAC" at bounding box center [769, 447] width 56 height 31
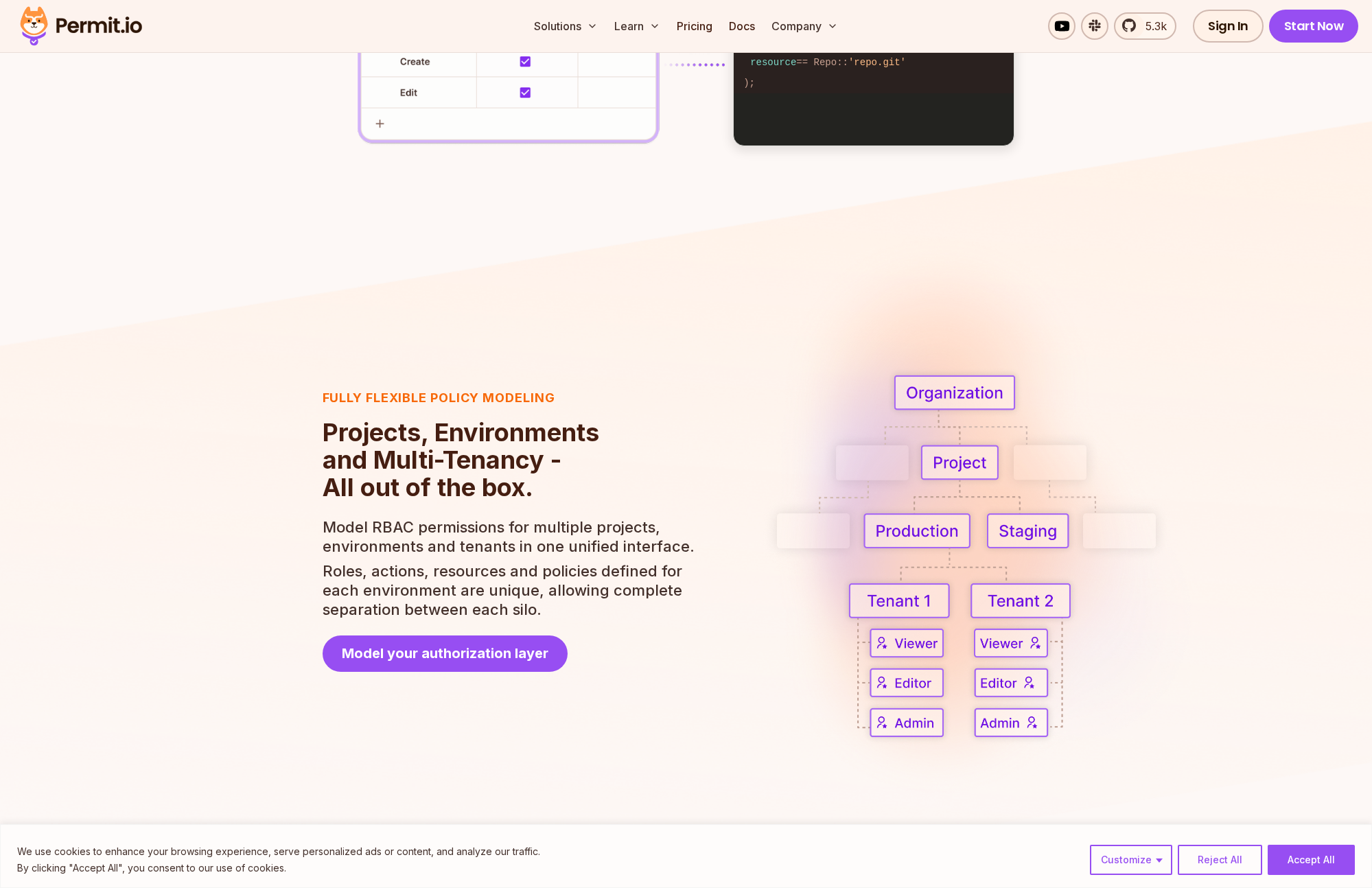
scroll to position [2087, 0]
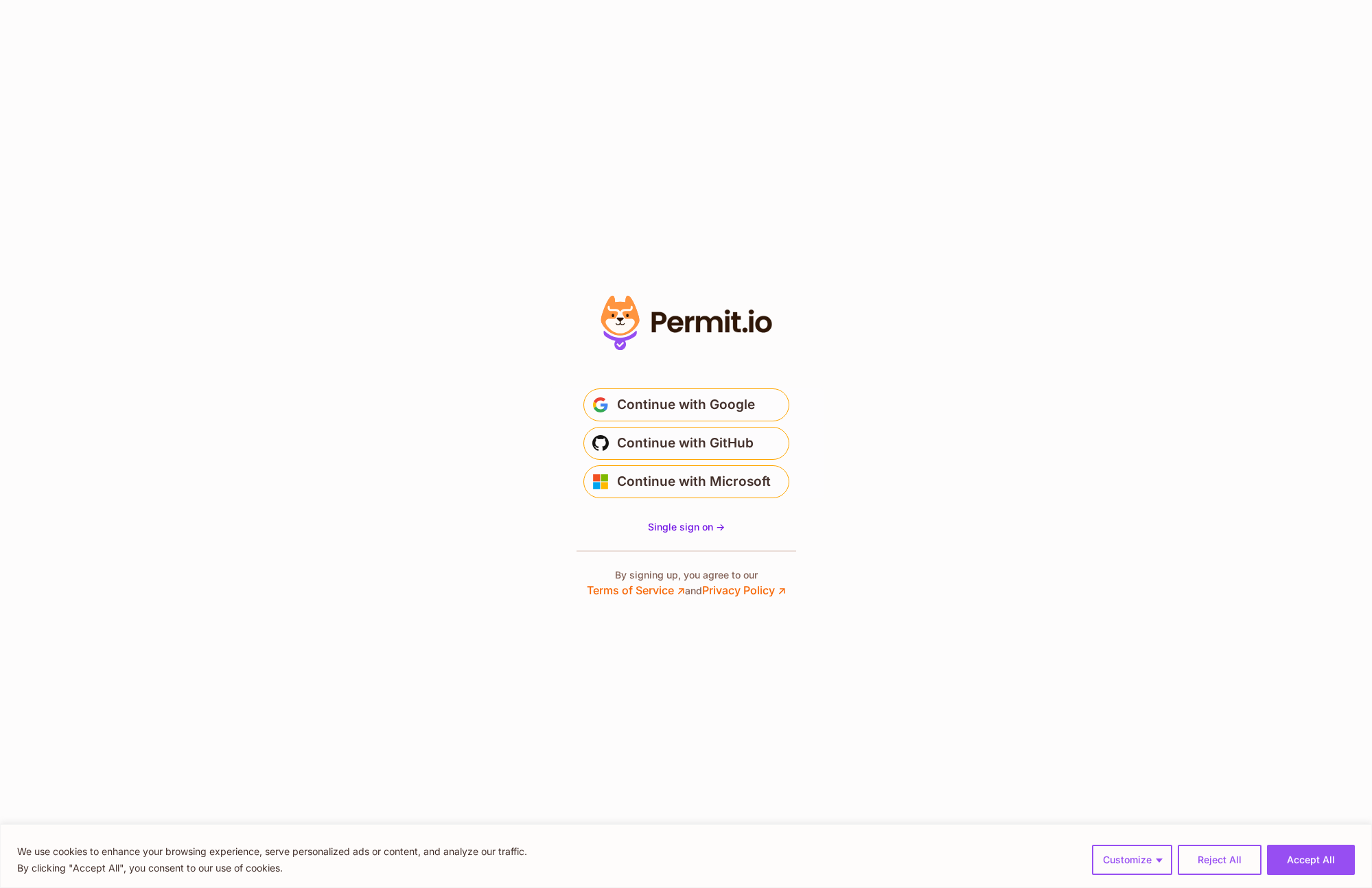
click at [1183, 335] on section "Or" at bounding box center [686, 444] width 1372 height 888
